Goal: Task Accomplishment & Management: Use online tool/utility

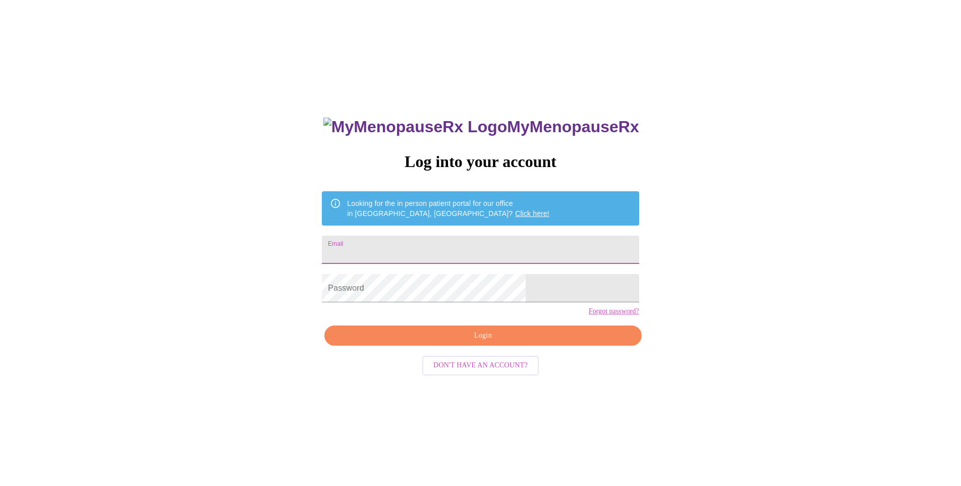
click at [404, 246] on input "Email" at bounding box center [480, 250] width 317 height 28
type input "[EMAIL_ADDRESS][DOMAIN_NAME]"
click at [620, 307] on div "MyMenopauseRx Log into your account Looking for the in person patient portal fo…" at bounding box center [480, 295] width 953 height 583
click at [521, 342] on span "Login" at bounding box center [483, 335] width 294 height 13
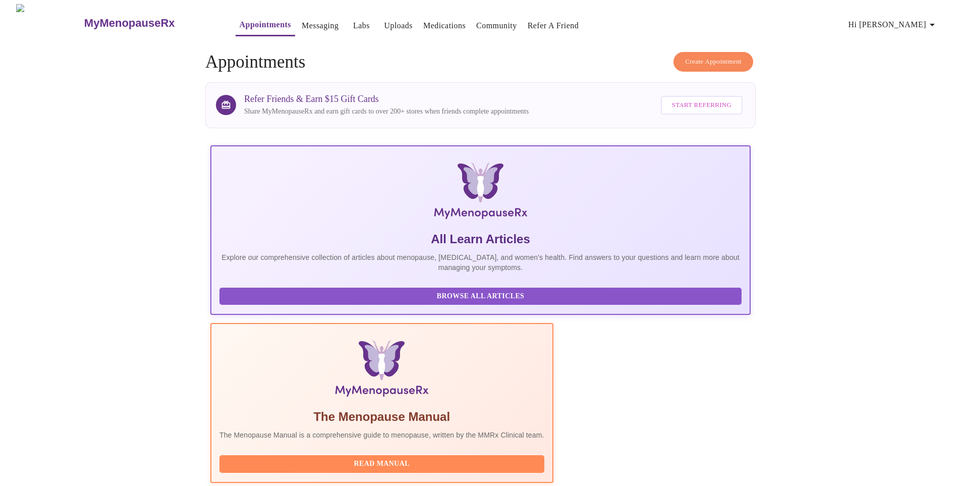
scroll to position [269, 0]
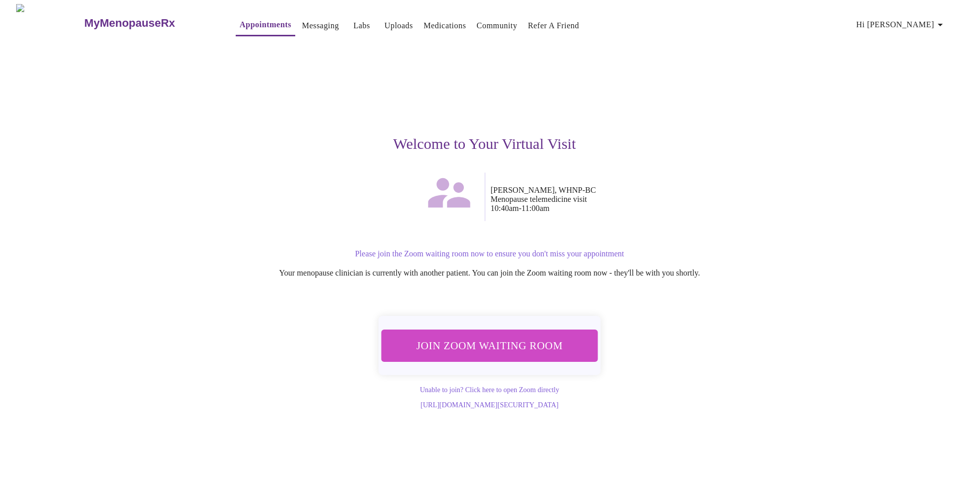
click at [520, 341] on span "Join Zoom Waiting Room" at bounding box center [490, 346] width 198 height 20
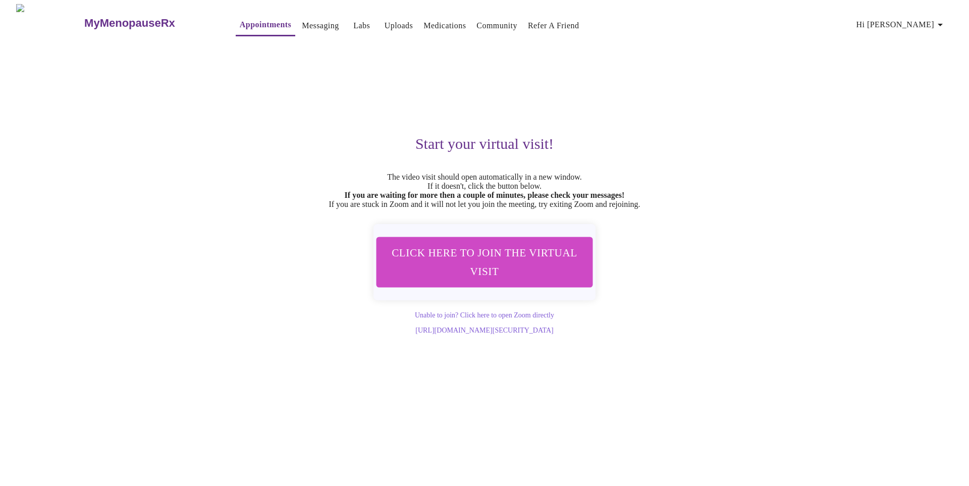
click at [353, 21] on link "Labs" at bounding box center [361, 26] width 17 height 14
